Goal: Task Accomplishment & Management: Use online tool/utility

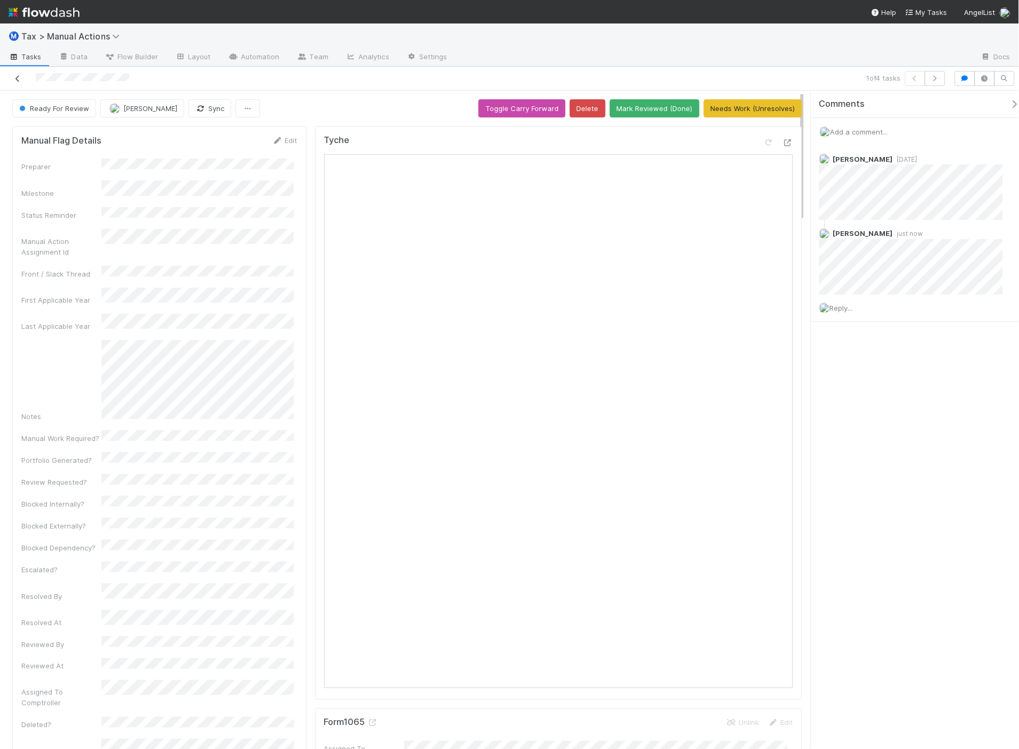
click at [19, 81] on icon at bounding box center [17, 78] width 11 height 7
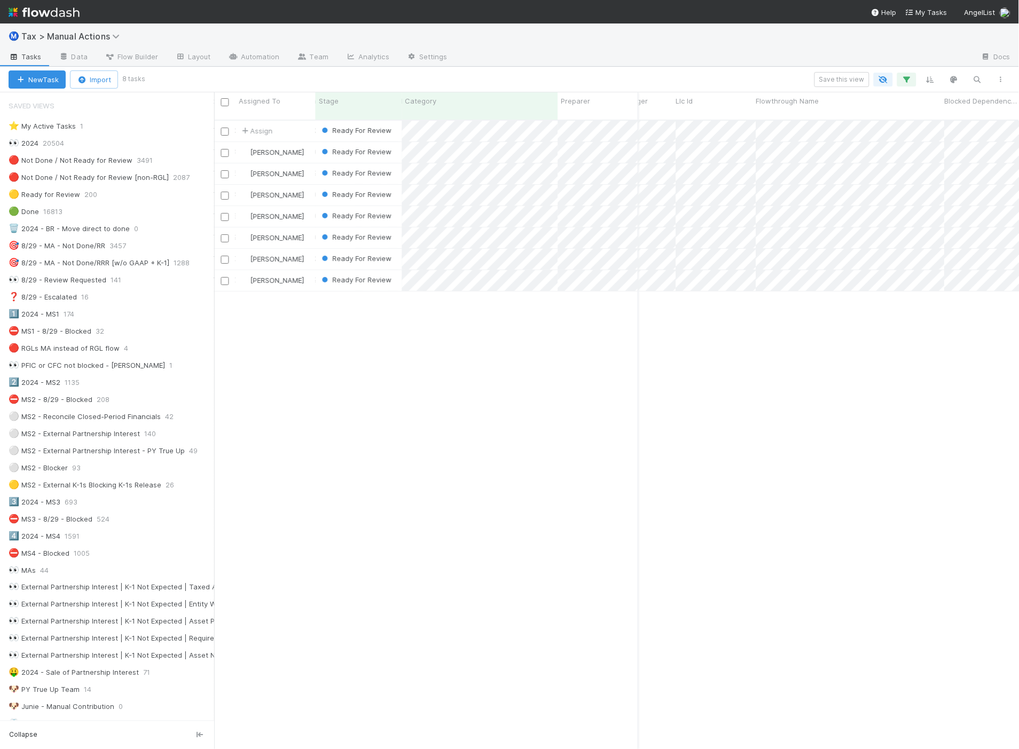
scroll to position [0, 2956]
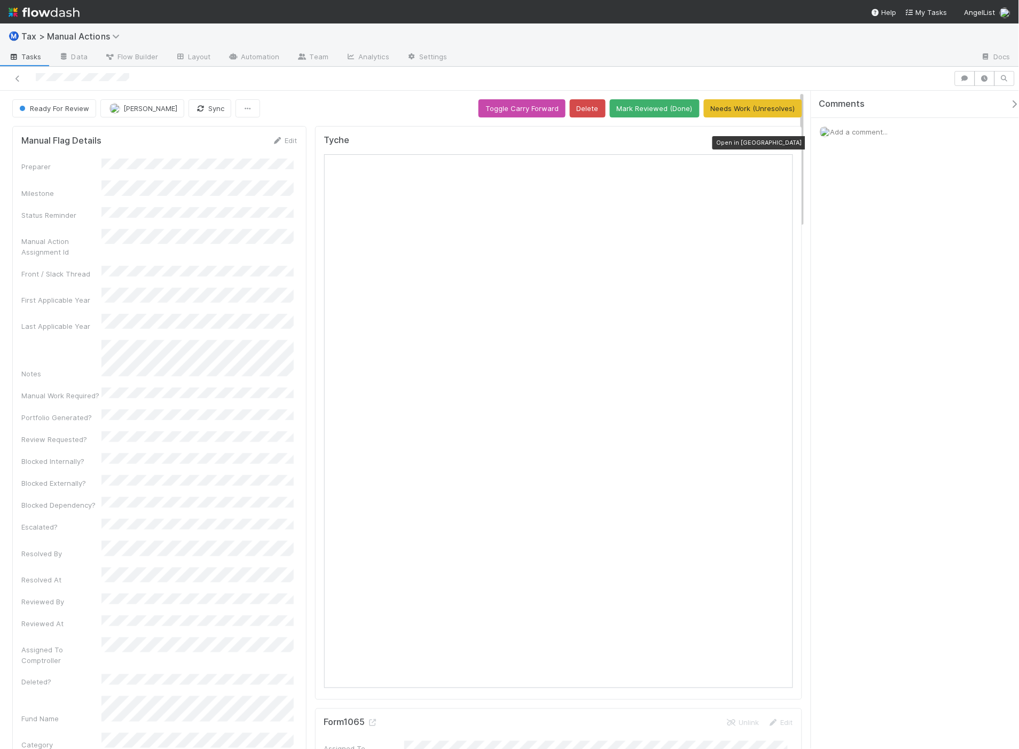
click at [783, 143] on icon at bounding box center [788, 142] width 11 height 7
drag, startPoint x: 750, startPoint y: 108, endPoint x: 759, endPoint y: 111, distance: 8.8
click at [750, 108] on button "Needs Work (Unresolves)" at bounding box center [753, 108] width 98 height 18
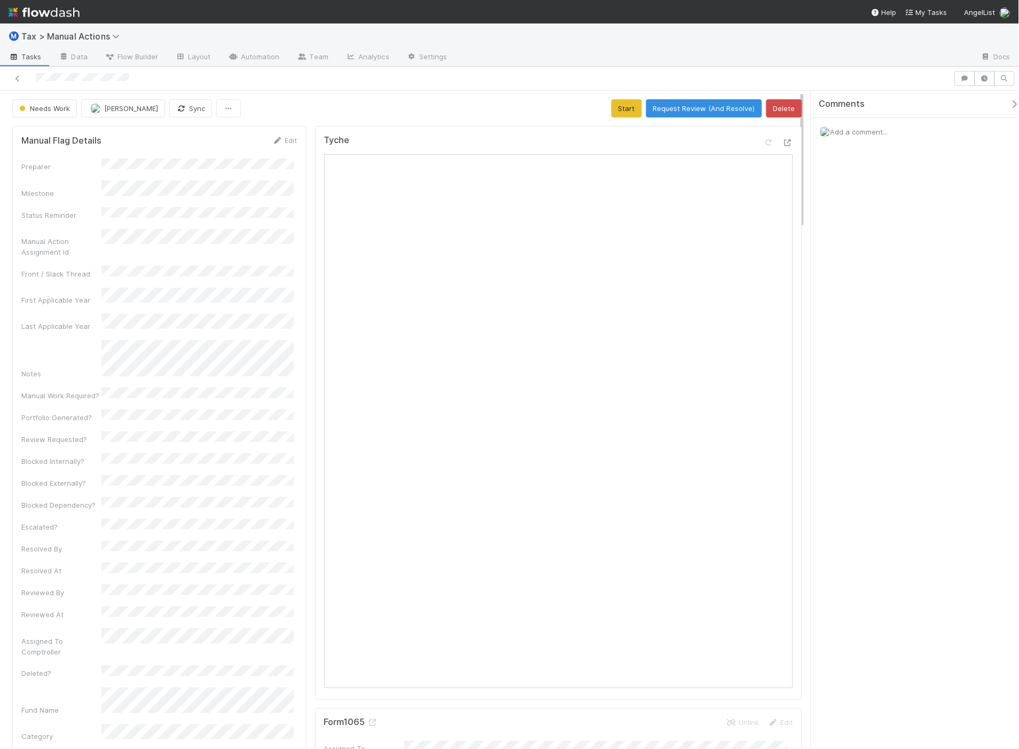
click at [871, 132] on span "Add a comment..." at bounding box center [860, 132] width 58 height 9
click at [871, 216] on span "Fareeha Naim" at bounding box center [884, 218] width 54 height 9
click at [844, 290] on button "Add Comment" at bounding box center [860, 296] width 62 height 18
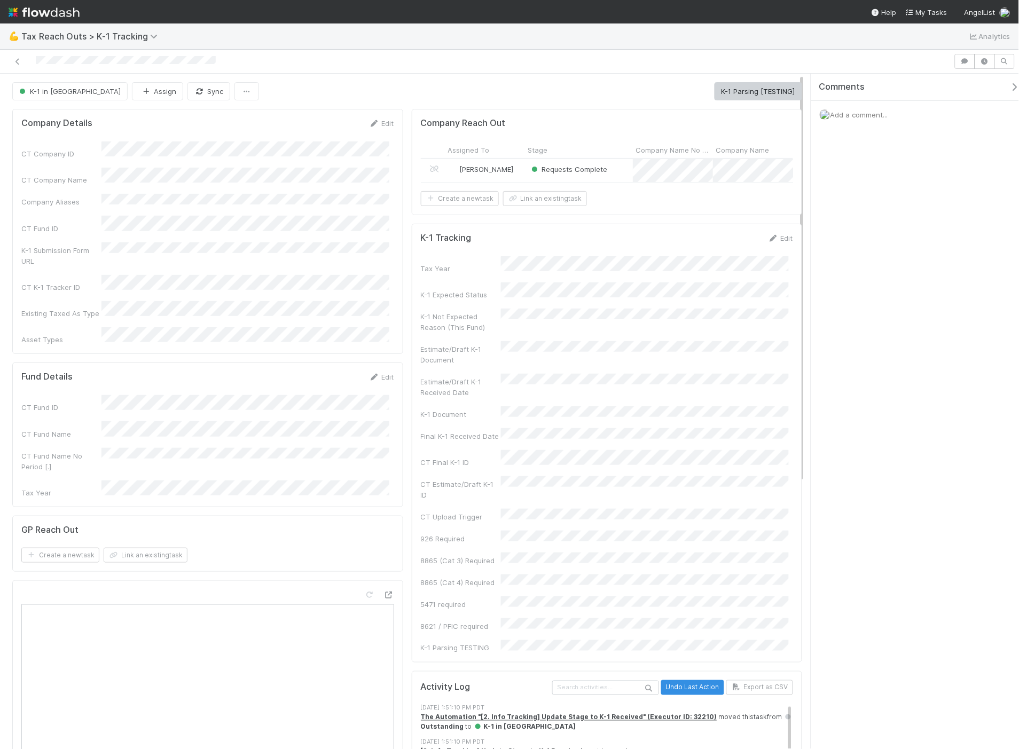
click at [615, 173] on div "Requests Complete" at bounding box center [579, 170] width 108 height 23
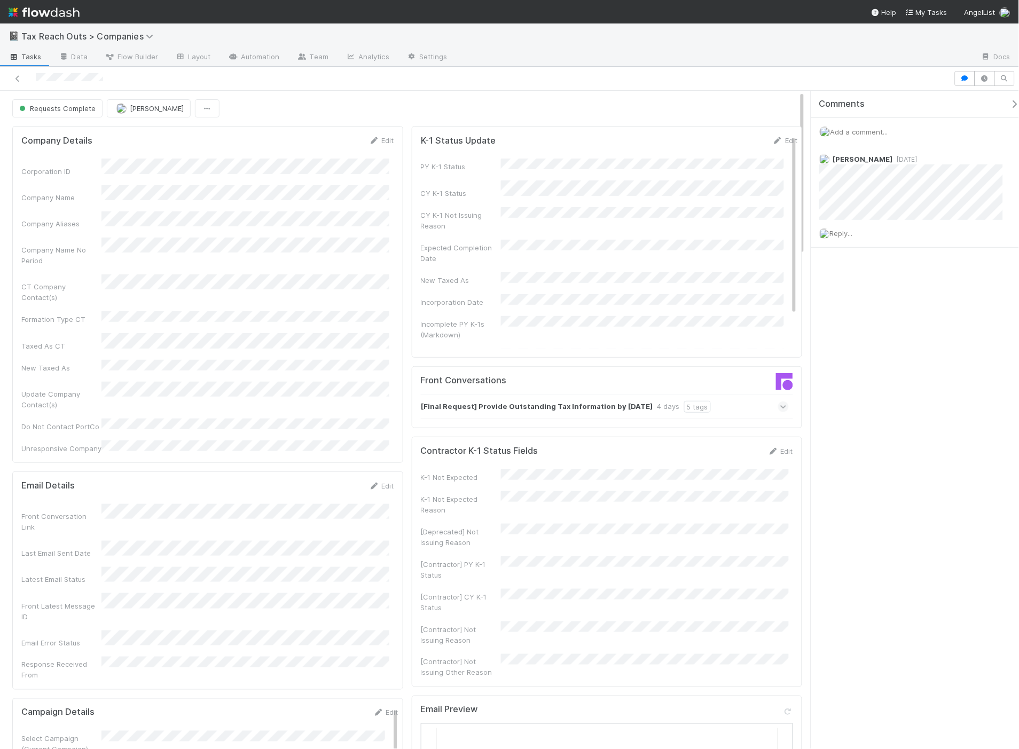
click at [653, 482] on div "K-1 Not Expected K-1 Not Expected Reason [Deprecated] Not Issuing Reason [Contr…" at bounding box center [607, 574] width 373 height 209
click at [772, 404] on div "[Final Request] Provide Outstanding Tax Information by 8/11/2025 4 days 5 tags" at bounding box center [611, 407] width 381 height 25
click at [780, 405] on icon at bounding box center [783, 407] width 7 height 11
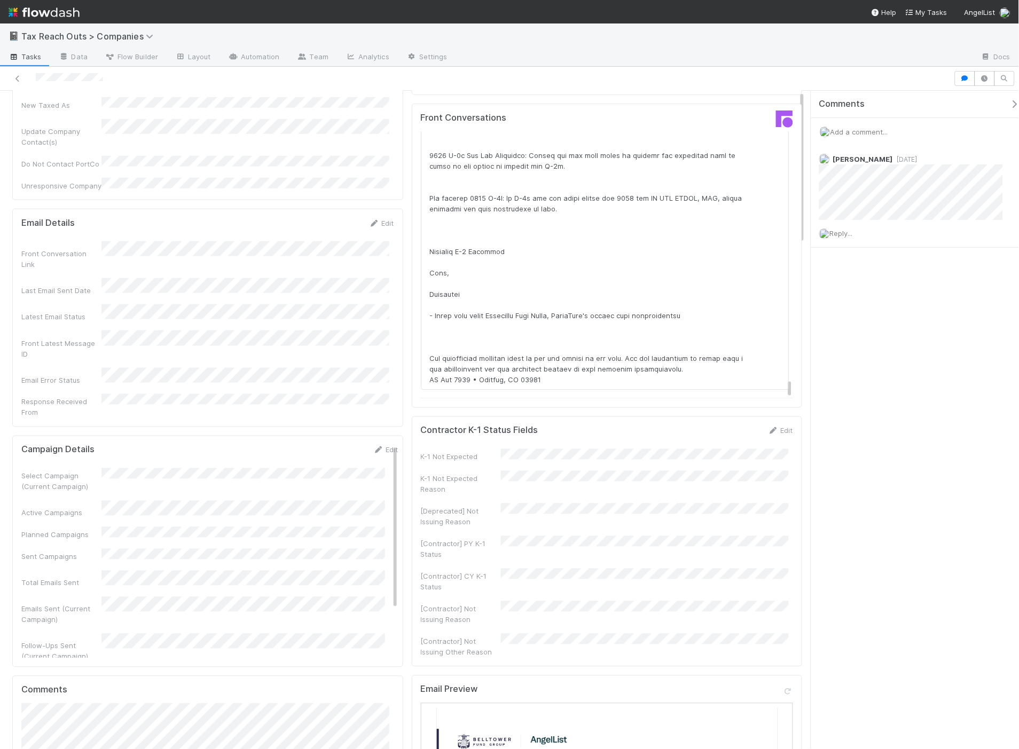
scroll to position [356, 0]
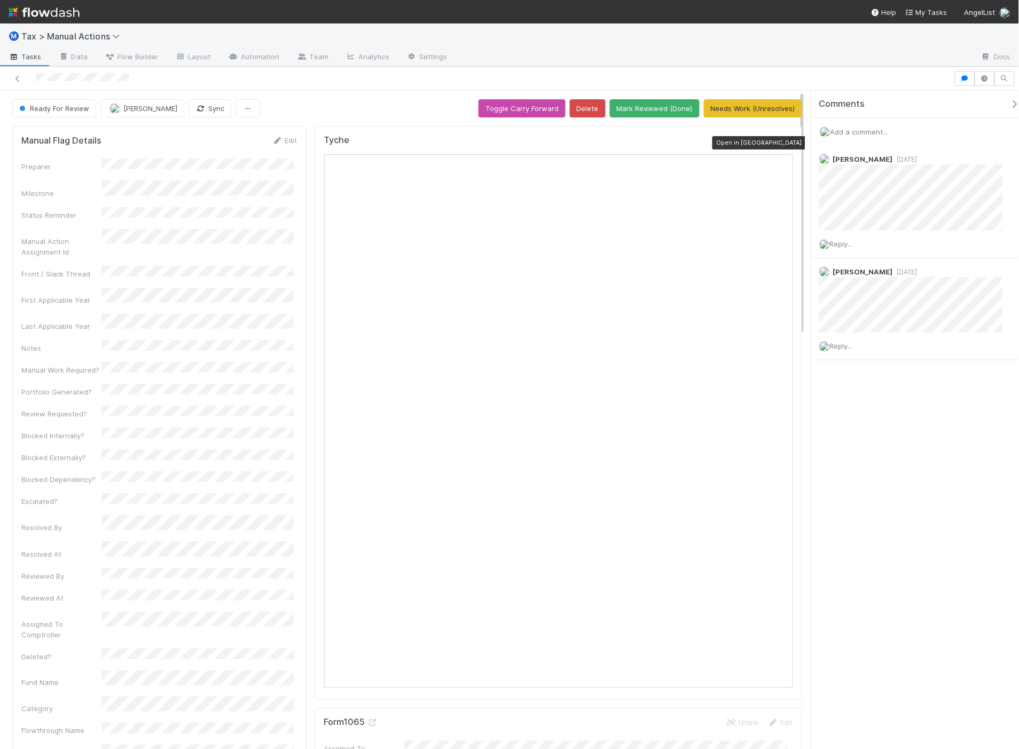
click at [783, 140] on icon at bounding box center [788, 142] width 11 height 7
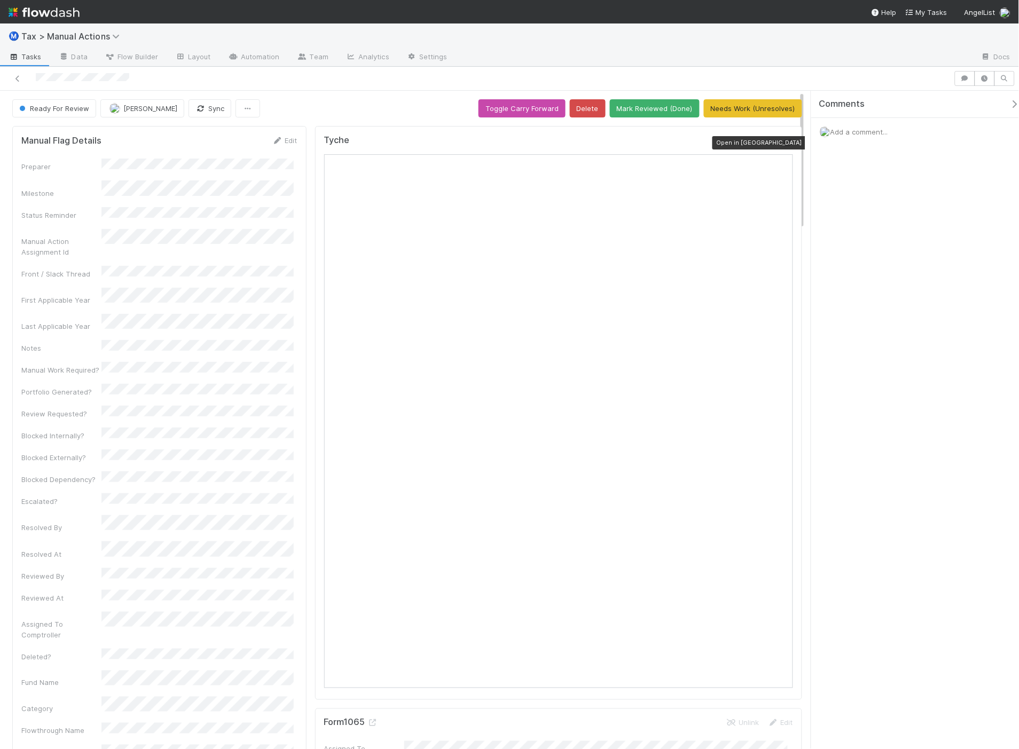
click at [783, 141] on icon at bounding box center [788, 142] width 11 height 7
click at [641, 108] on button "Mark Reviewed (Done)" at bounding box center [655, 108] width 90 height 18
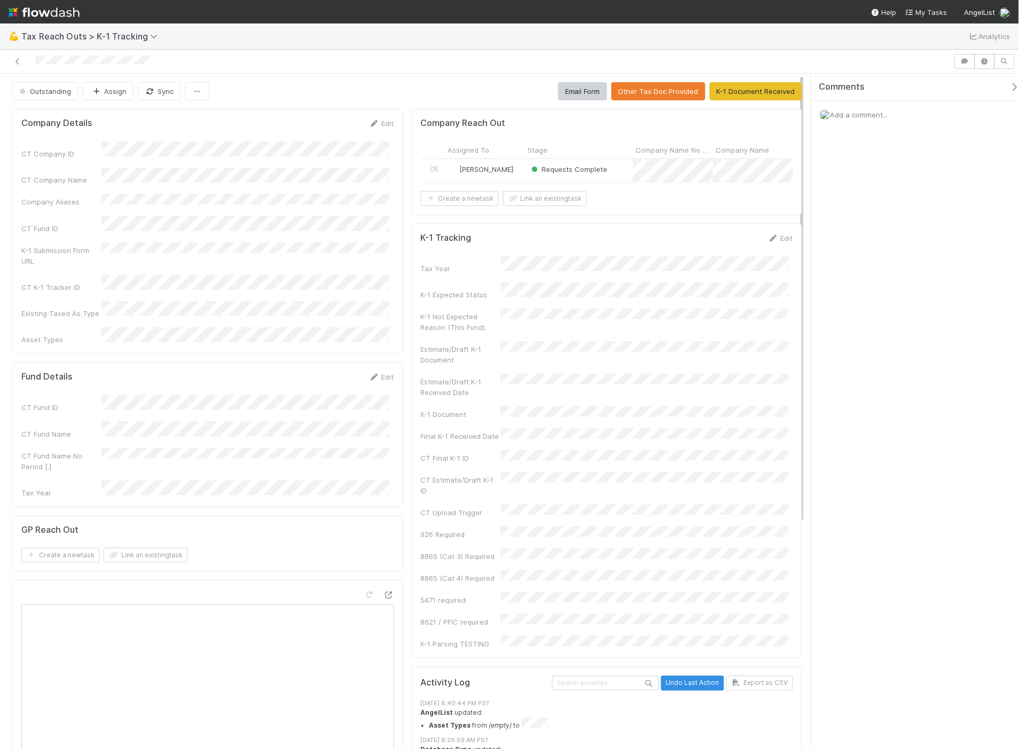
click at [614, 173] on div "Requests Complete" at bounding box center [579, 170] width 108 height 23
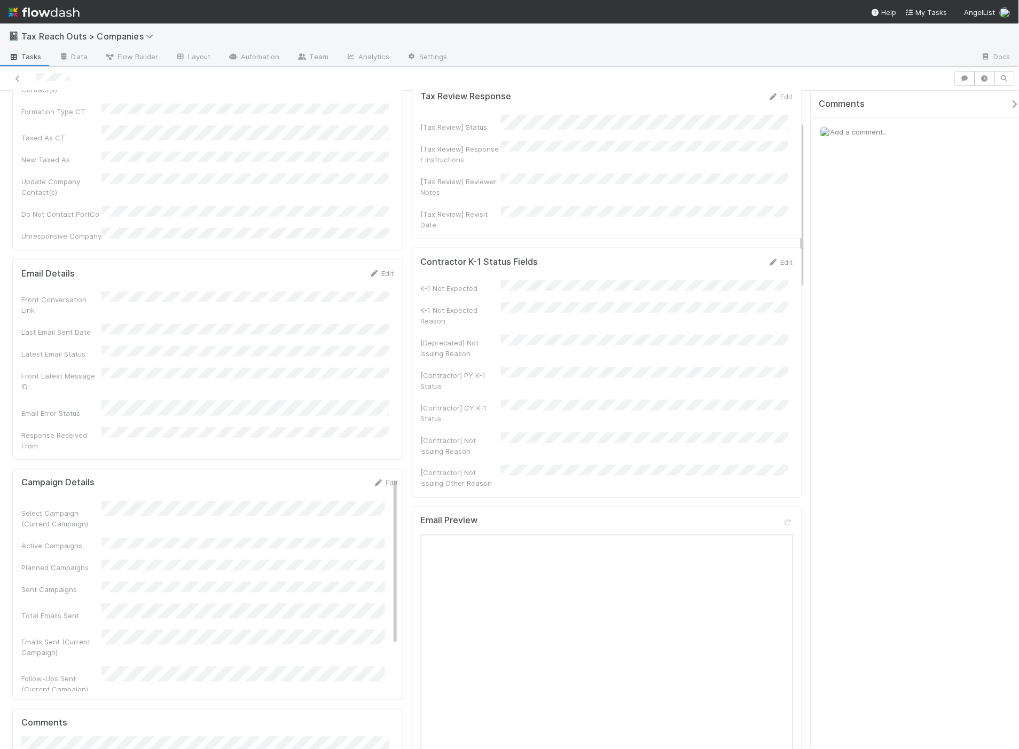
scroll to position [119, 0]
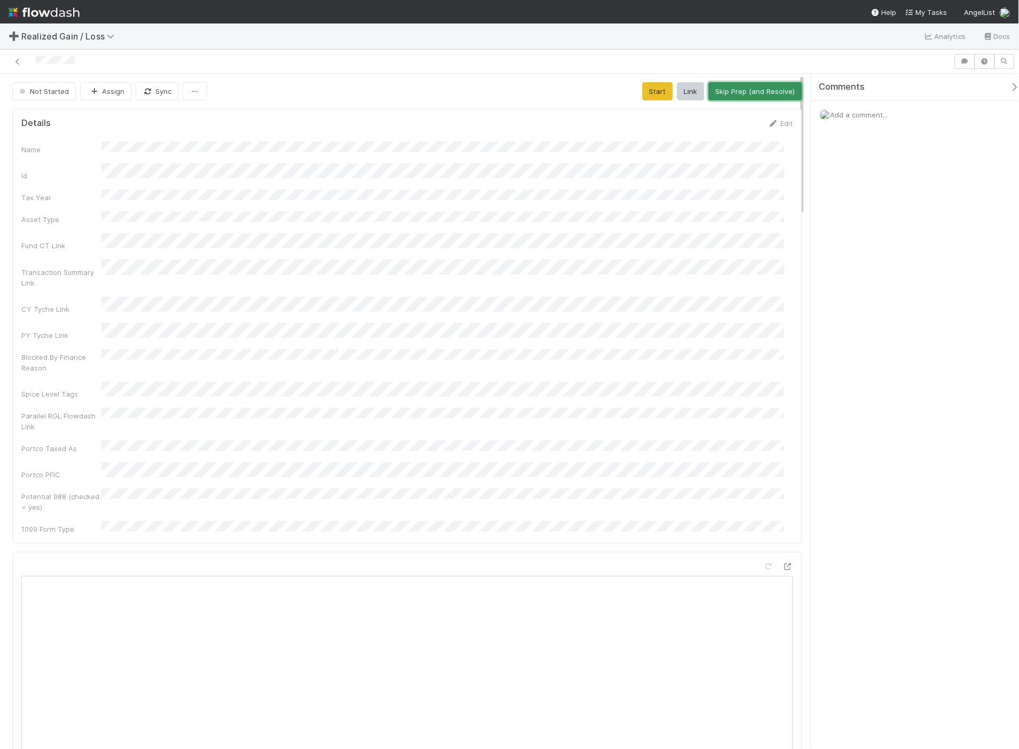
click at [743, 91] on button "Skip Prep (and Resolve)" at bounding box center [755, 91] width 93 height 18
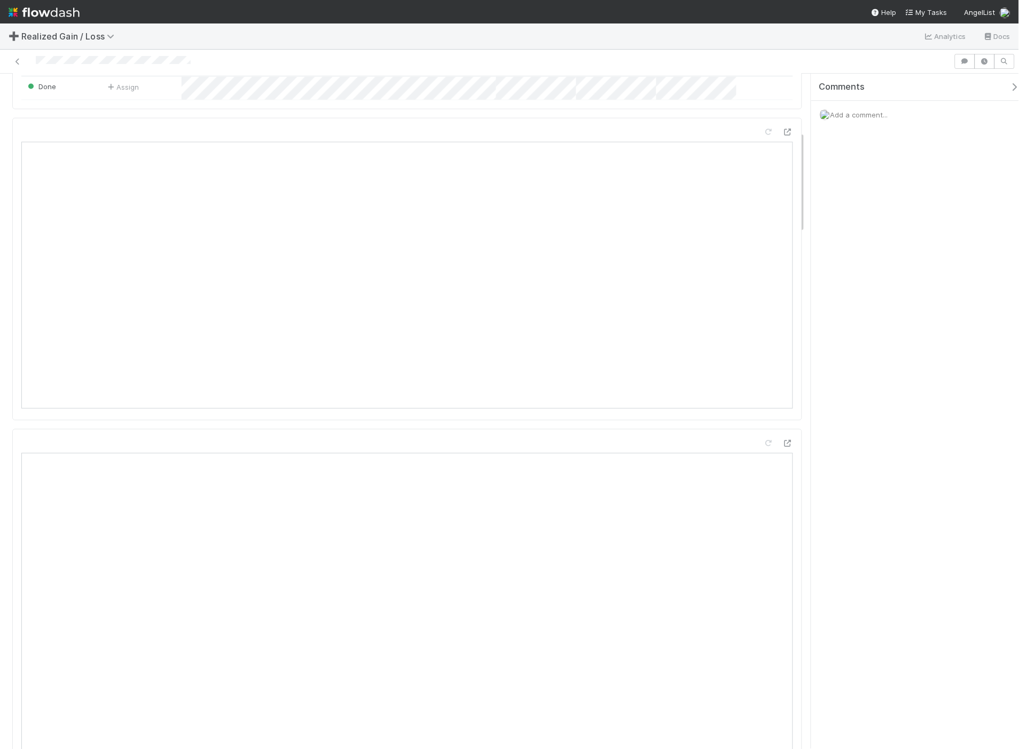
scroll to position [653, 0]
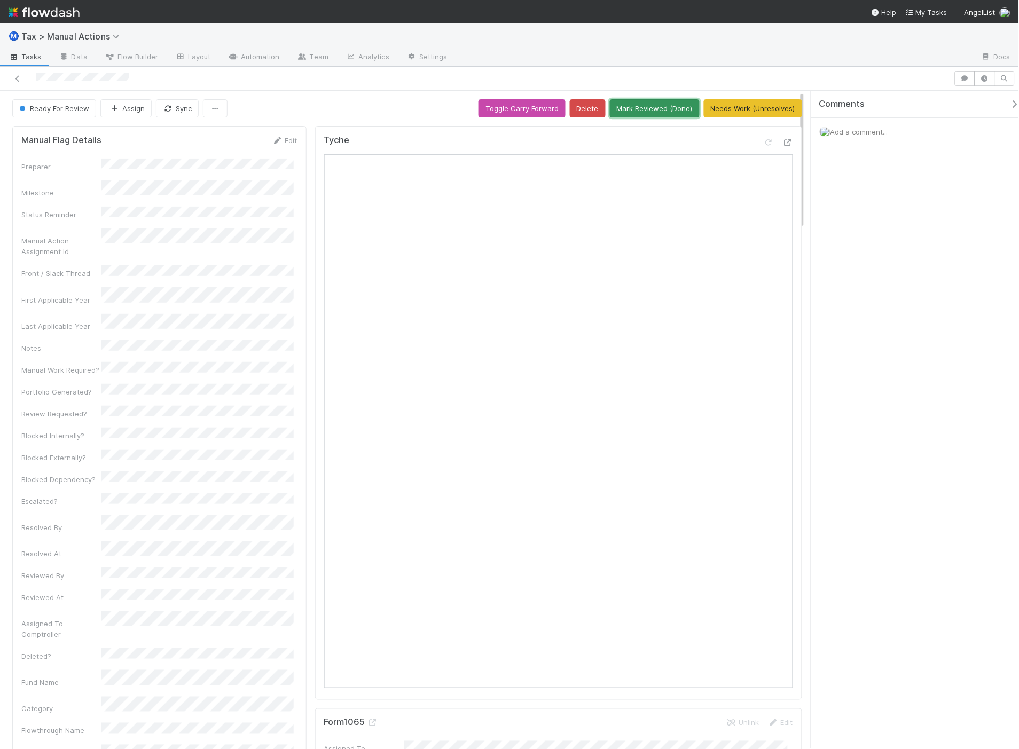
click at [626, 105] on button "Mark Reviewed (Done)" at bounding box center [655, 108] width 90 height 18
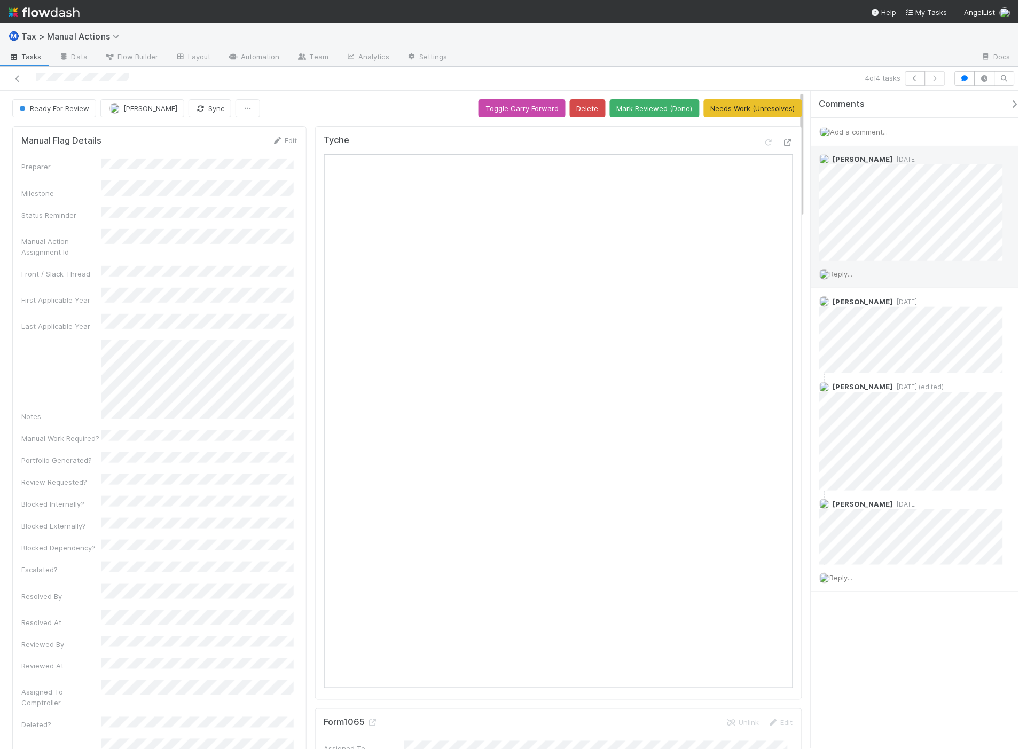
click at [893, 157] on span "[DATE]" at bounding box center [905, 159] width 25 height 8
click at [783, 144] on icon at bounding box center [788, 142] width 11 height 7
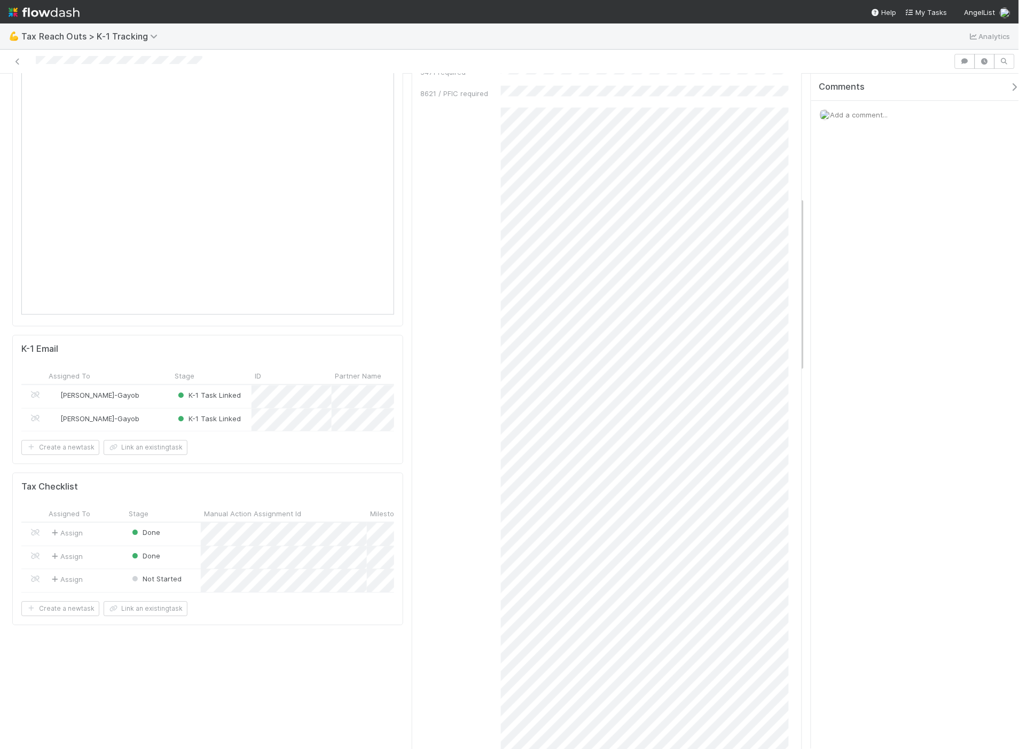
scroll to position [474, 0]
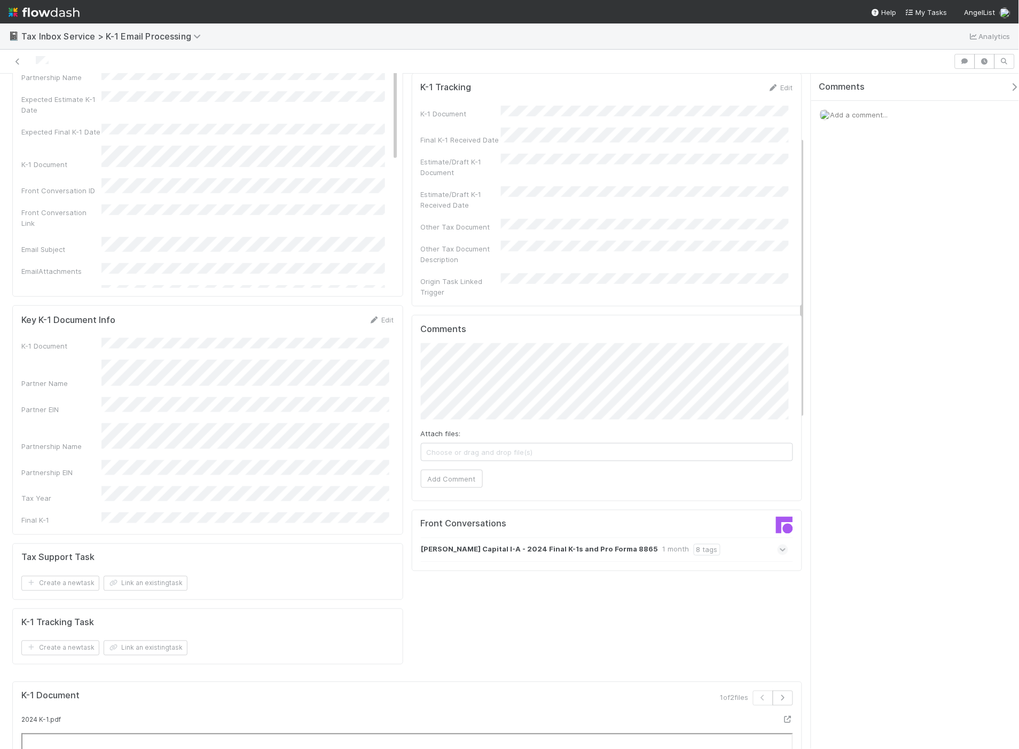
scroll to position [296, 0]
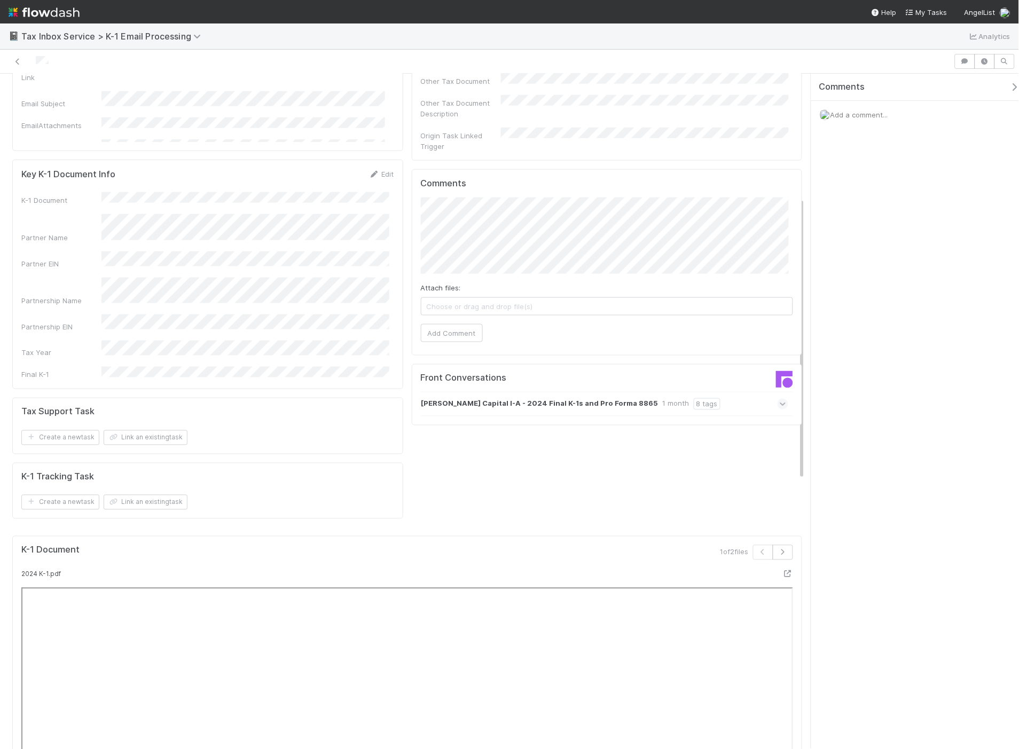
click at [780, 399] on icon at bounding box center [783, 404] width 7 height 11
click at [778, 436] on icon at bounding box center [783, 439] width 11 height 7
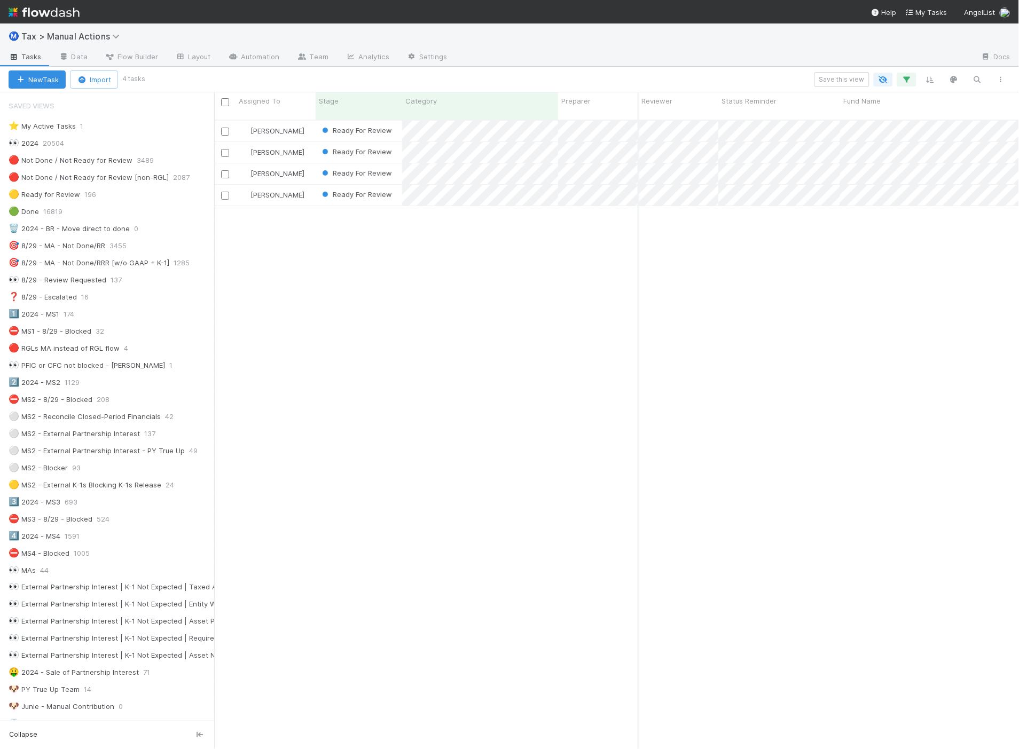
scroll to position [629, 797]
click at [283, 191] on span "[PERSON_NAME]" at bounding box center [278, 195] width 54 height 9
click at [284, 212] on div "[PERSON_NAME] you" at bounding box center [311, 208] width 151 height 19
click at [279, 148] on span "[PERSON_NAME]" at bounding box center [278, 152] width 54 height 9
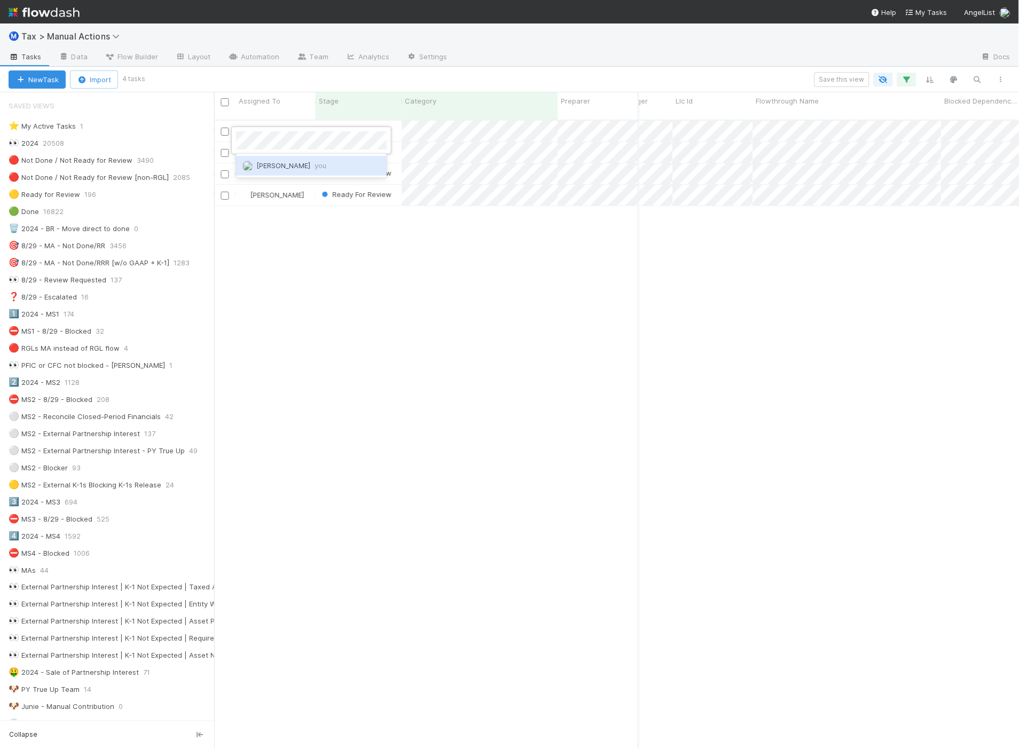
click at [282, 166] on span "[PERSON_NAME] you" at bounding box center [291, 165] width 70 height 9
click at [269, 127] on span "[PERSON_NAME]" at bounding box center [278, 131] width 54 height 9
click at [275, 152] on div "[PERSON_NAME] you" at bounding box center [311, 144] width 151 height 19
